Goal: Transaction & Acquisition: Purchase product/service

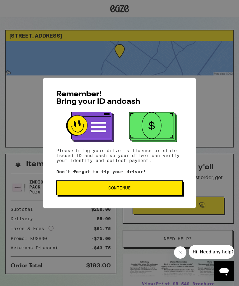
click at [149, 190] on span "Continue" at bounding box center [120, 188] width 116 height 4
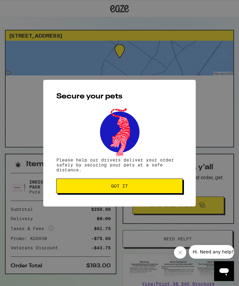
click at [136, 193] on button "Got it" at bounding box center [119, 186] width 126 height 15
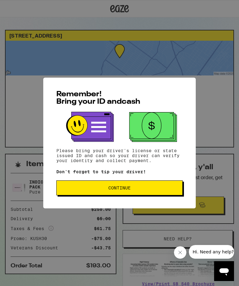
click at [124, 190] on span "Continue" at bounding box center [119, 188] width 22 height 4
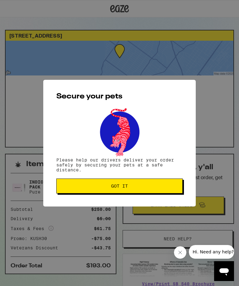
click at [125, 186] on span "Got it" at bounding box center [119, 186] width 17 height 4
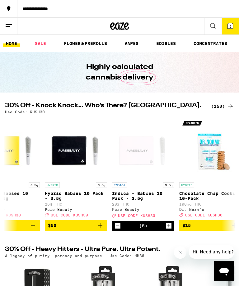
scroll to position [0, 296]
click at [69, 197] on p "Hybrid Babies 10 Pack - 3.5g" at bounding box center [75, 196] width 62 height 10
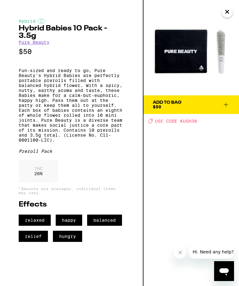
click at [227, 13] on icon "Close" at bounding box center [226, 11] width 7 height 9
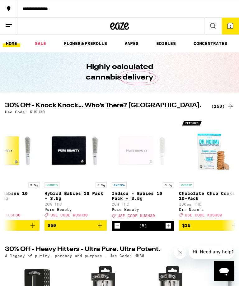
click at [116, 230] on icon "Decrement" at bounding box center [117, 225] width 6 height 7
click at [117, 230] on icon "Decrement" at bounding box center [117, 225] width 6 height 7
click at [119, 230] on icon "Decrement" at bounding box center [117, 225] width 6 height 7
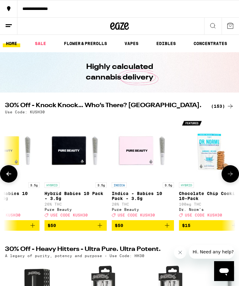
click at [10, 26] on line at bounding box center [8, 26] width 5 height 0
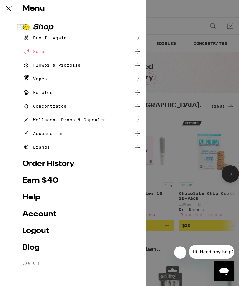
click at [35, 232] on link "Logout" at bounding box center [81, 231] width 118 height 7
click at [39, 232] on link "Logout" at bounding box center [81, 231] width 118 height 7
click at [182, 88] on div "Menu Shop Buy It Again Sale Flower & Prerolls Vapes Edibles Concentrates Wellne…" at bounding box center [119, 143] width 239 height 286
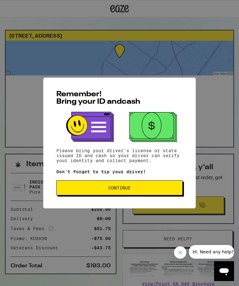
click at [131, 190] on span "Continue" at bounding box center [120, 188] width 116 height 4
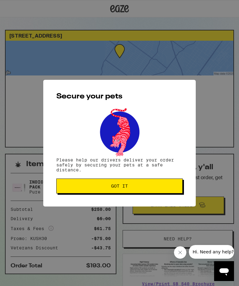
click at [129, 192] on button "Got it" at bounding box center [119, 186] width 126 height 15
